Goal: Information Seeking & Learning: Learn about a topic

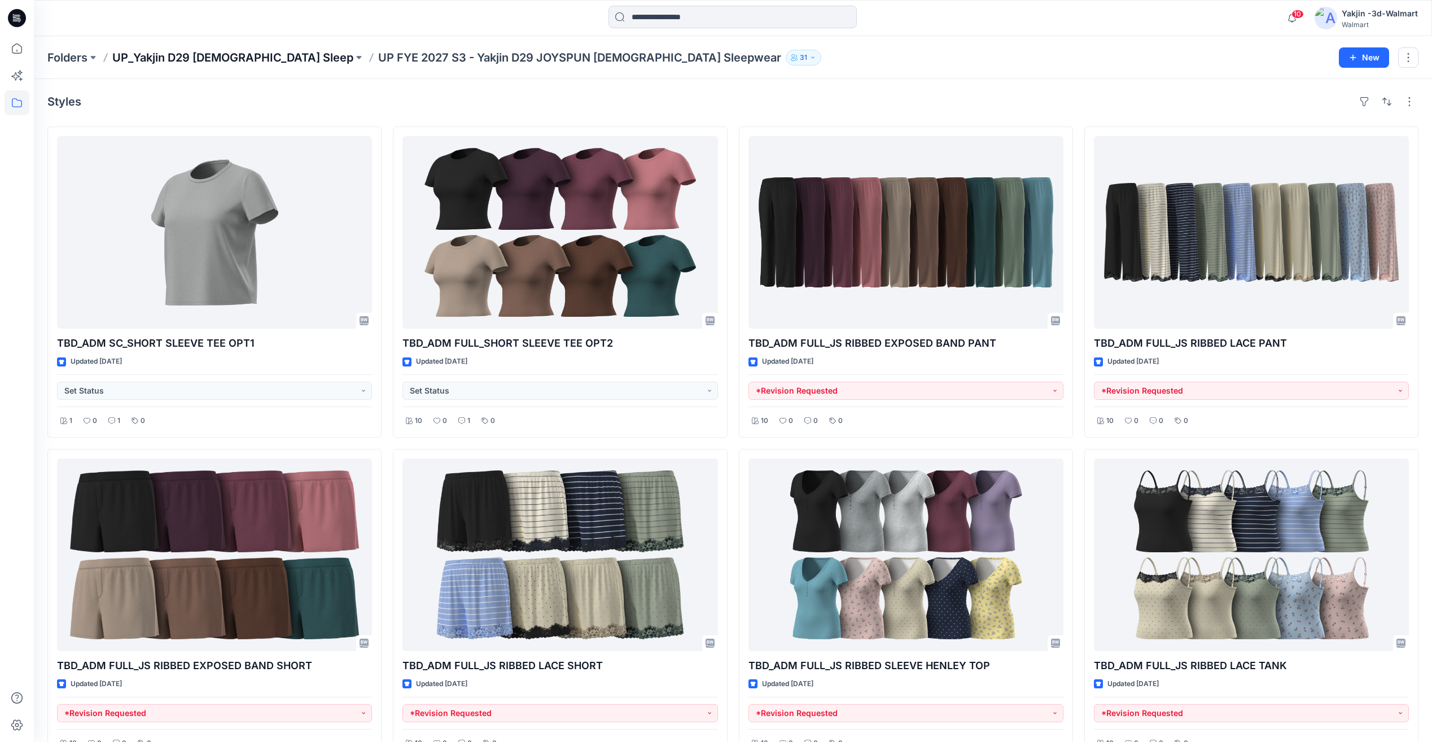
click at [173, 60] on p "UP_Yakjin D29 [DEMOGRAPHIC_DATA] Sleep" at bounding box center [232, 58] width 241 height 16
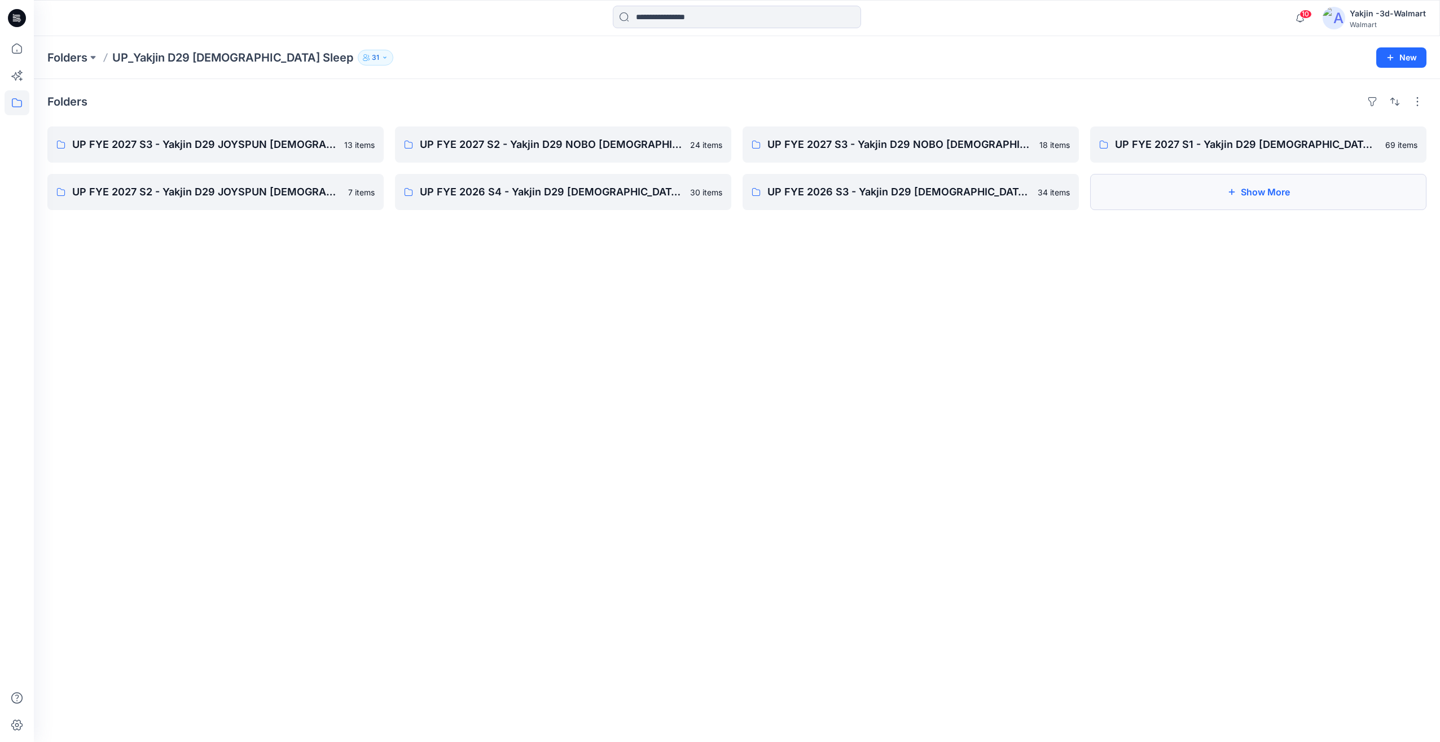
click at [1232, 191] on icon "button" at bounding box center [1231, 191] width 9 height 9
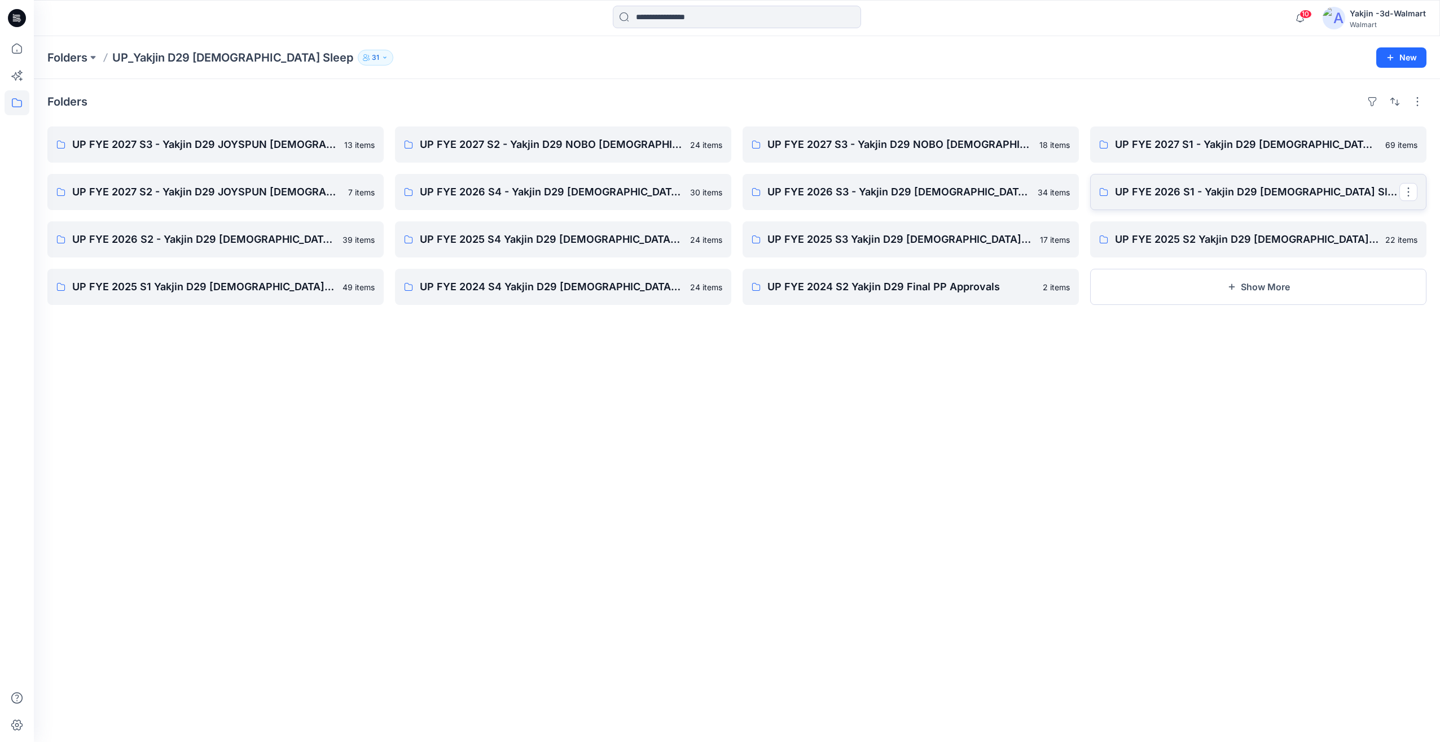
click at [1195, 187] on p "UP FYE 2026 S1 - Yakjin D29 [DEMOGRAPHIC_DATA] Sleepwear" at bounding box center [1257, 192] width 284 height 16
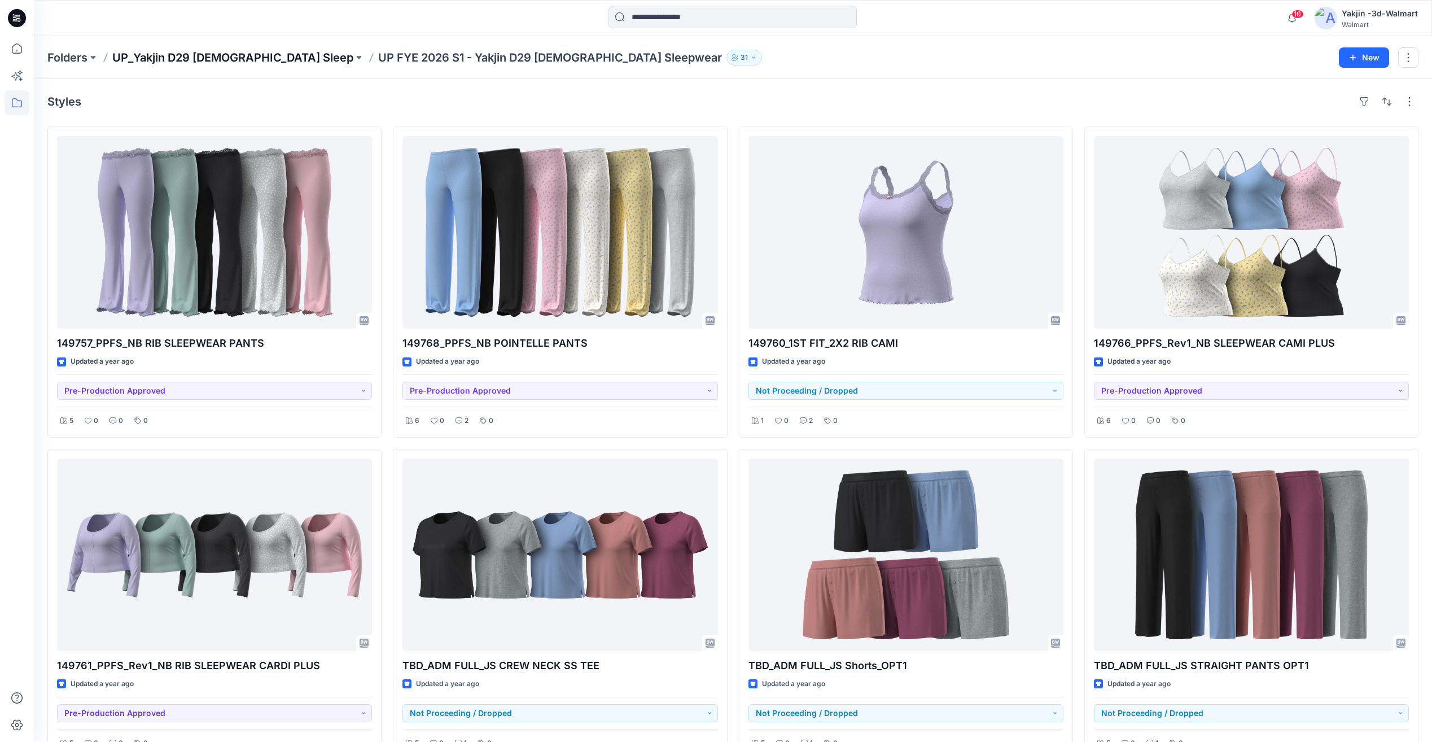
click at [230, 56] on p "UP_Yakjin D29 [DEMOGRAPHIC_DATA] Sleep" at bounding box center [232, 58] width 241 height 16
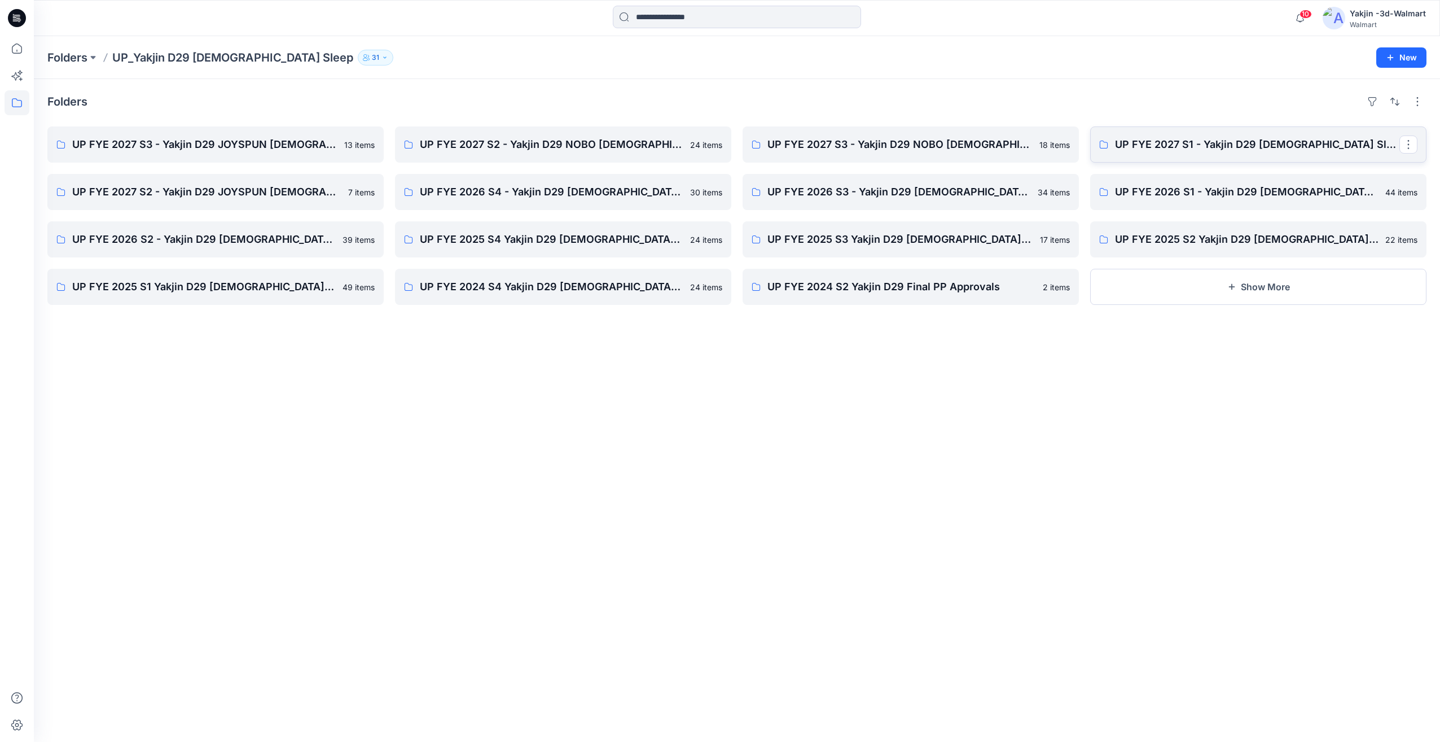
click at [1217, 156] on link "UP FYE 2027 S1 - Yakjin D29 [DEMOGRAPHIC_DATA] Sleepwear" at bounding box center [1258, 144] width 336 height 36
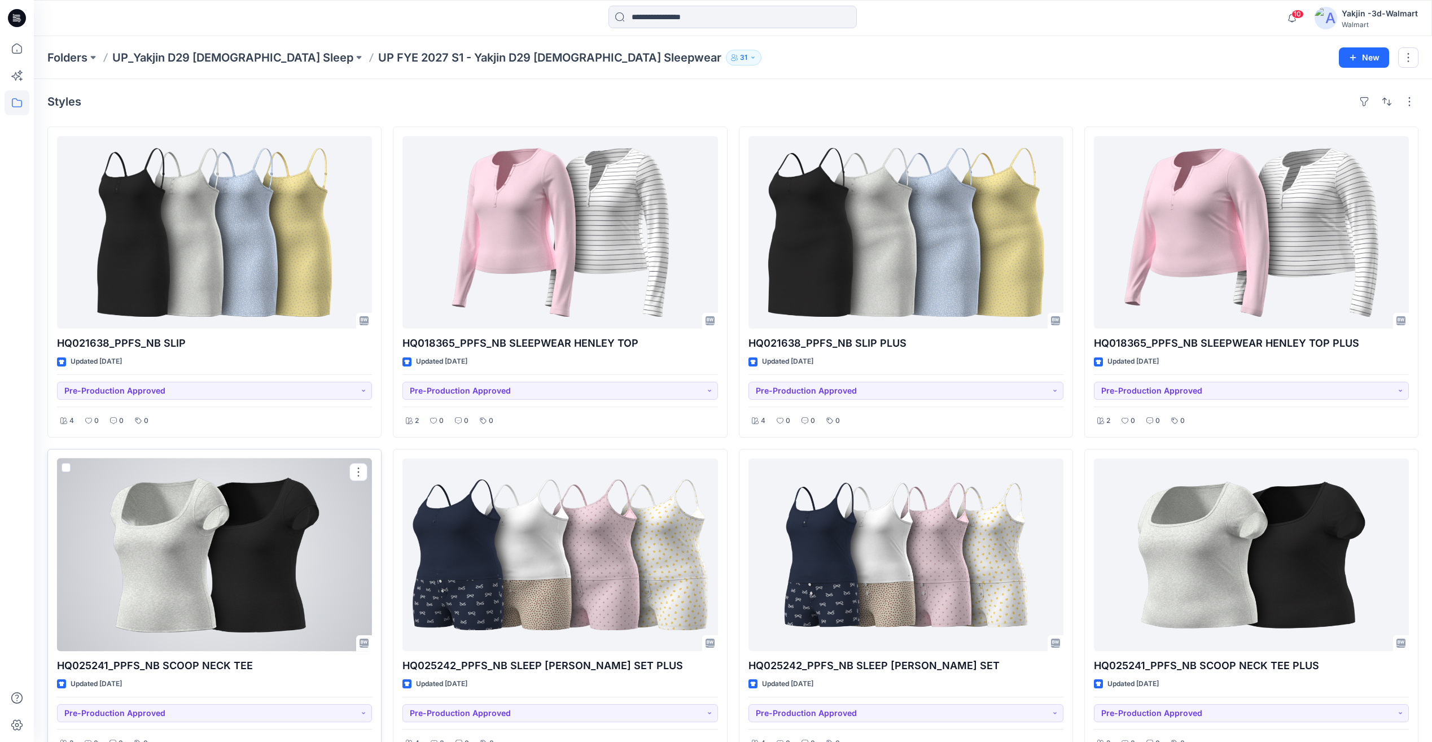
click at [227, 579] on div at bounding box center [214, 554] width 315 height 192
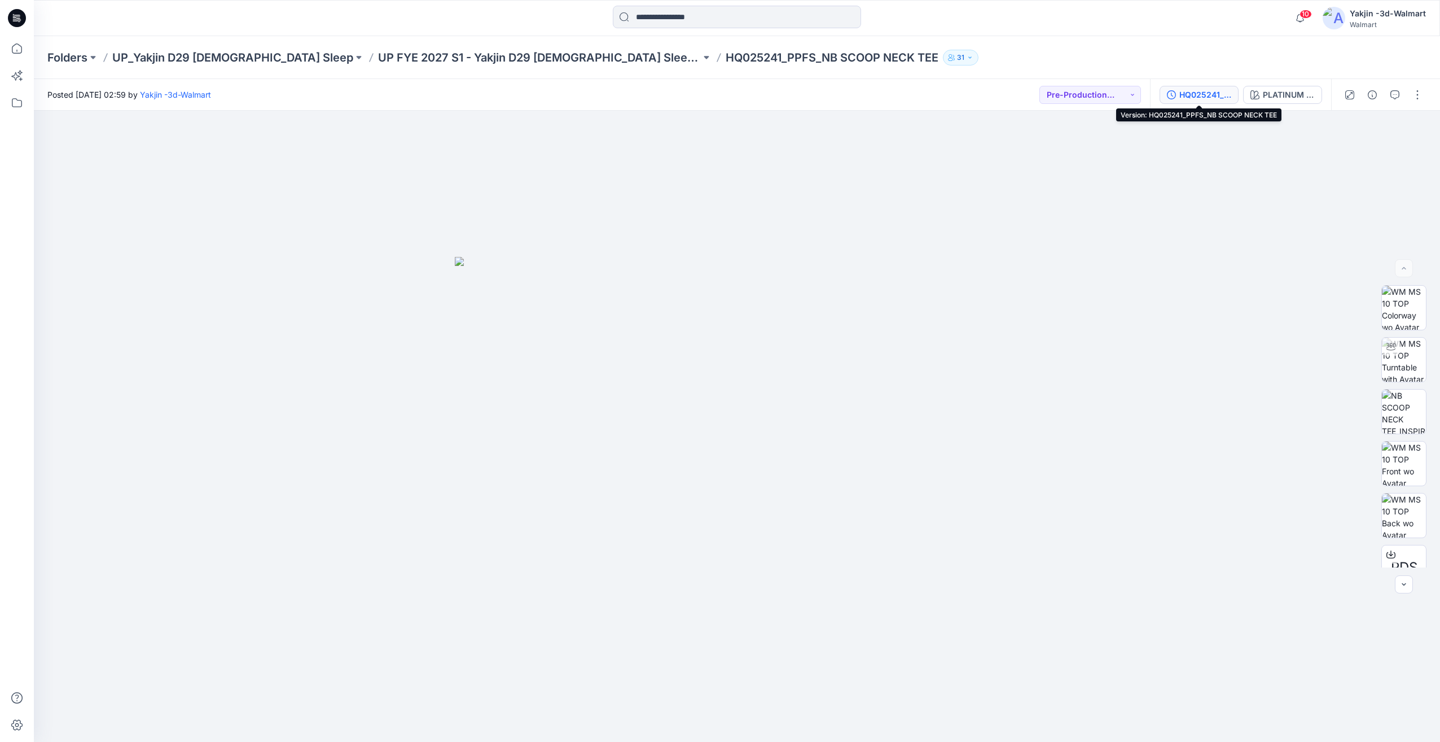
click at [1219, 96] on div "HQ025241_PPFS_NB SCOOP NECK TEE" at bounding box center [1205, 95] width 52 height 12
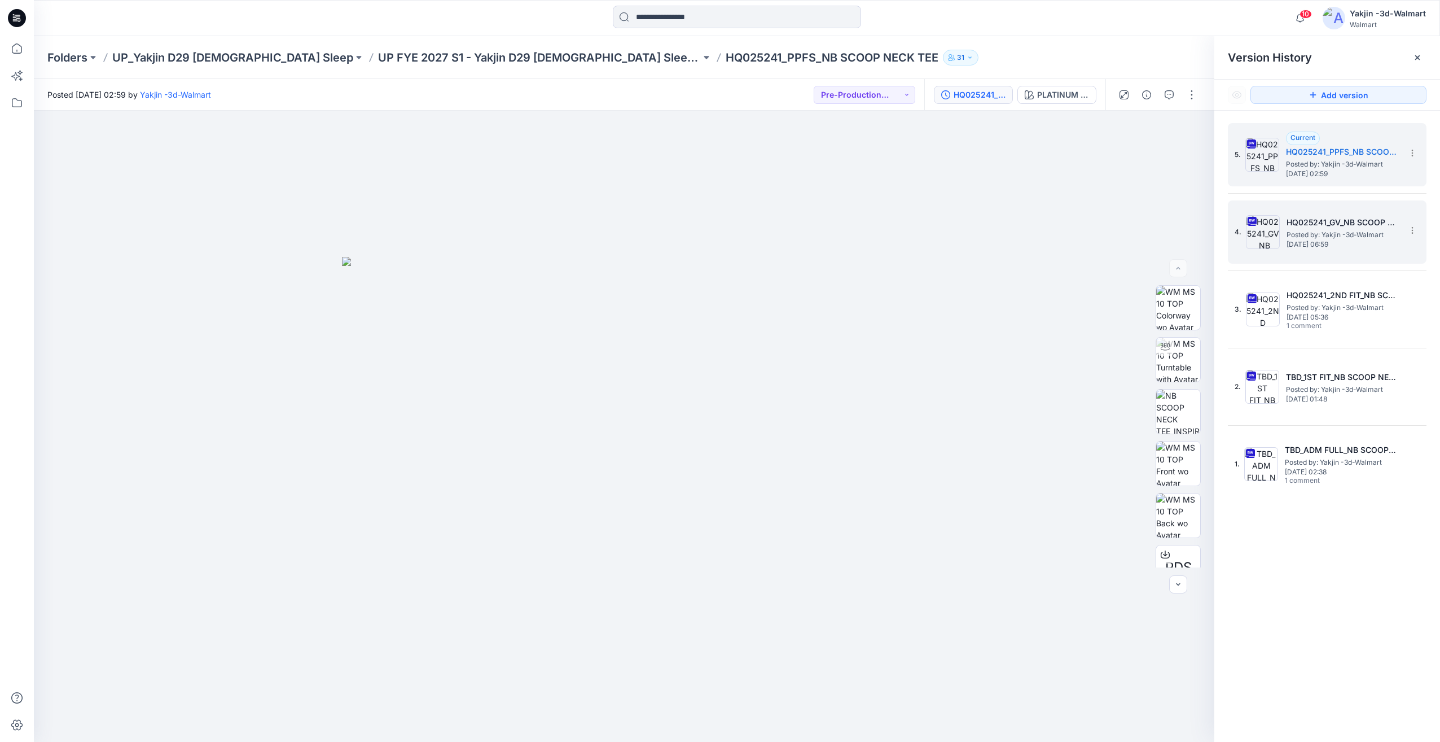
click at [1357, 239] on span "Posted by: Yakjin -3d-Walmart" at bounding box center [1343, 234] width 113 height 11
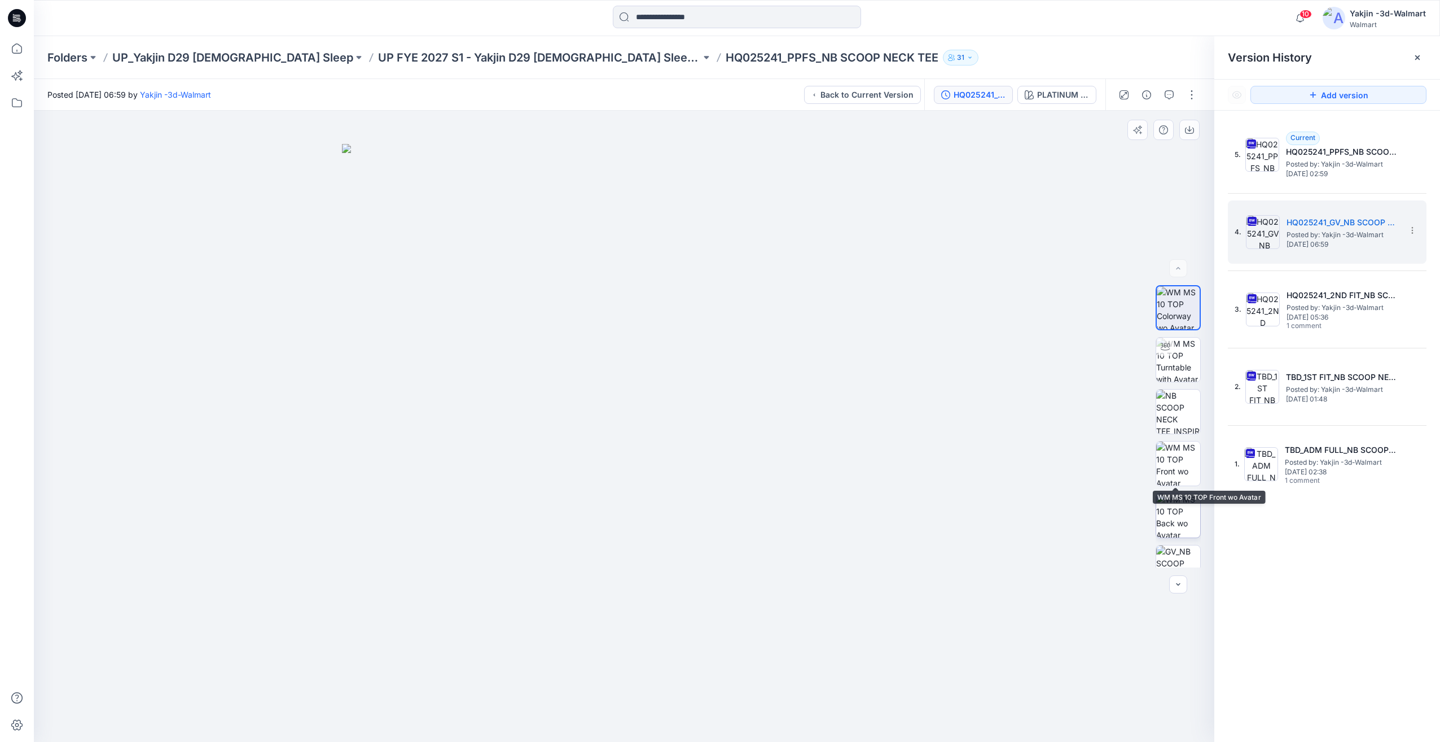
scroll to position [178, 0]
click at [1179, 382] on img at bounding box center [1178, 389] width 44 height 44
